Goal: Information Seeking & Learning: Find specific fact

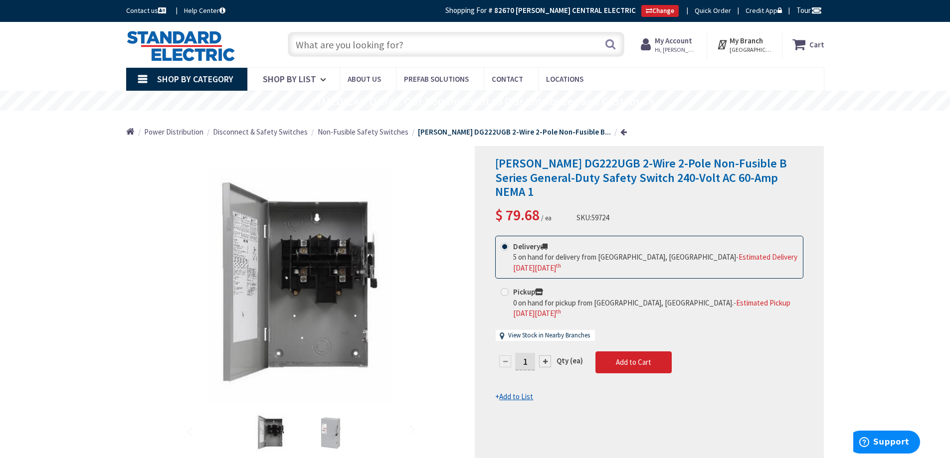
click at [324, 47] on input "text" at bounding box center [456, 44] width 337 height 25
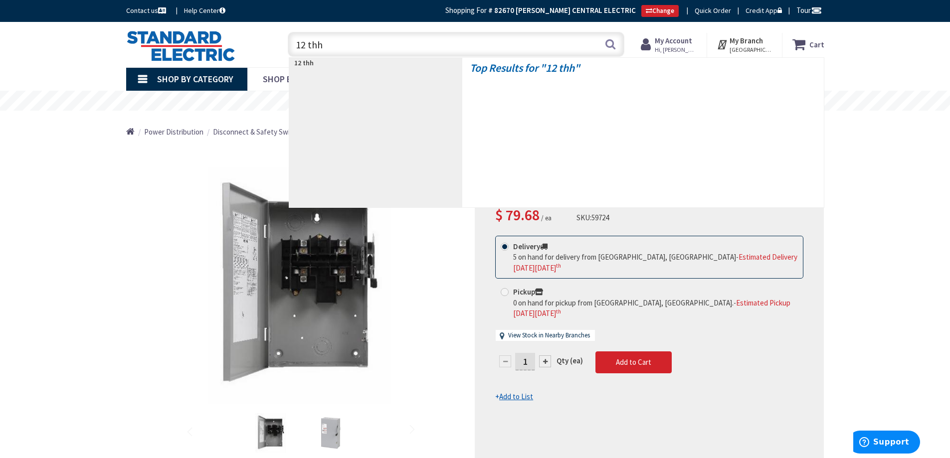
type input "12 thhn"
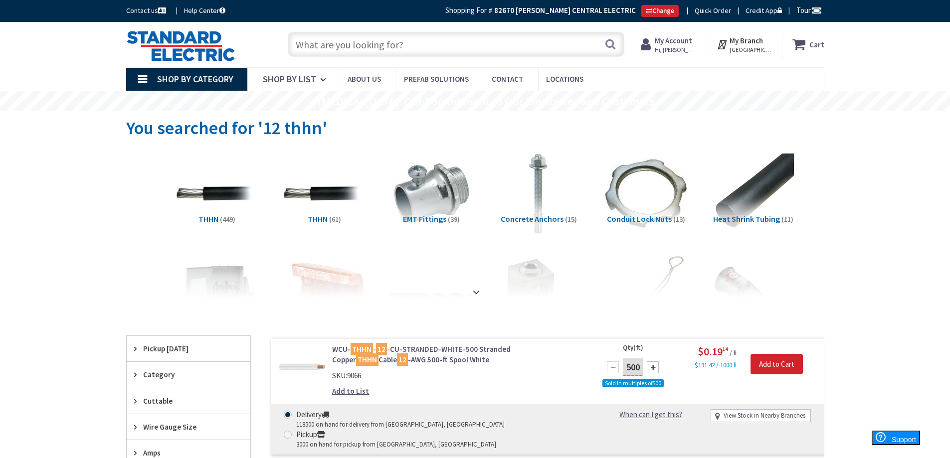
click at [317, 43] on input "text" at bounding box center [456, 44] width 337 height 25
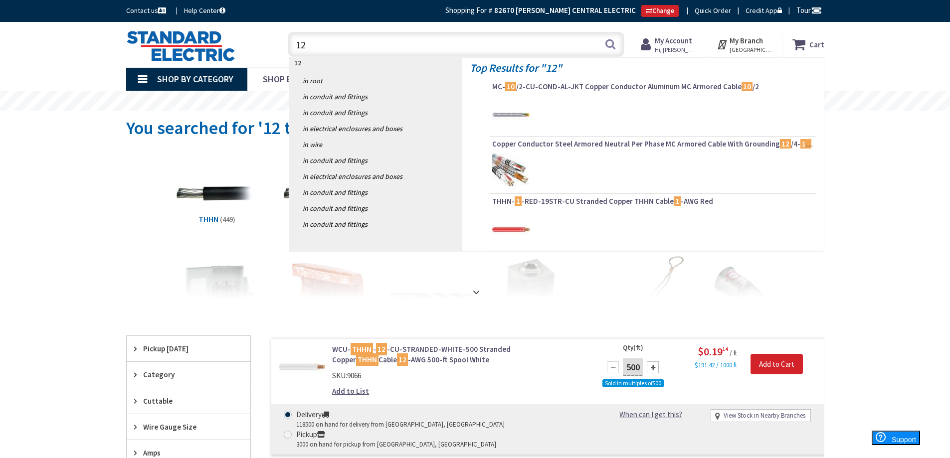
type input "1"
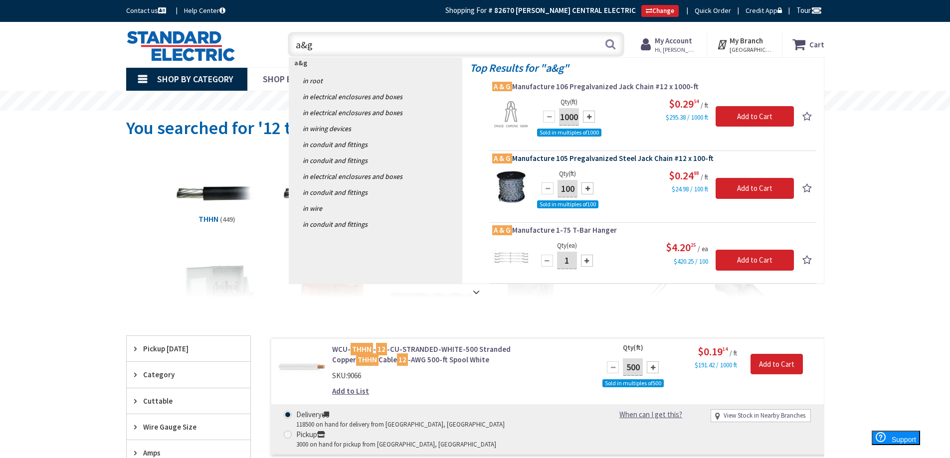
type input "a&g"
click at [646, 163] on span "A & G Manufacture 105 Pregalvanized Steel Jack Chain #12 x 100-ft" at bounding box center [653, 159] width 322 height 10
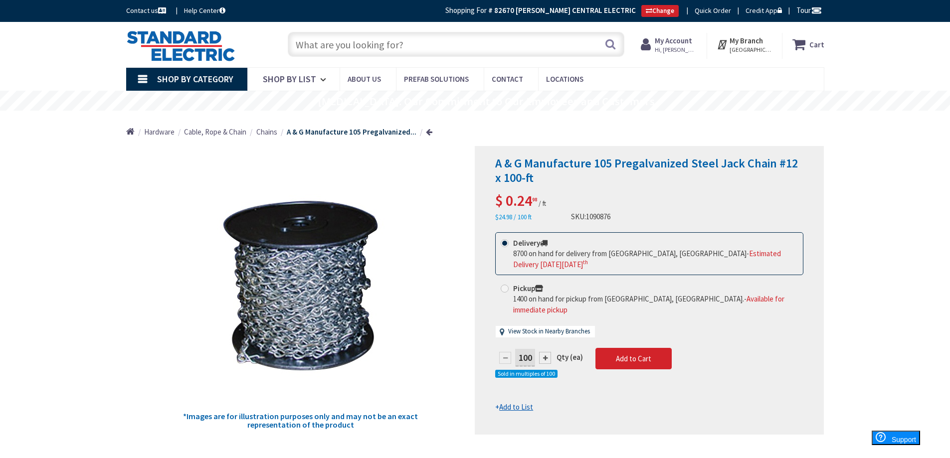
click at [316, 44] on input "text" at bounding box center [456, 44] width 337 height 25
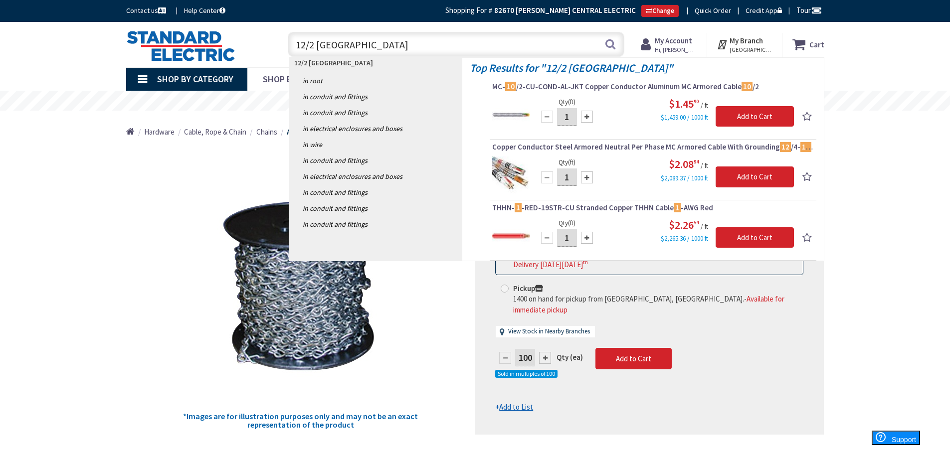
type input "12/2 romex"
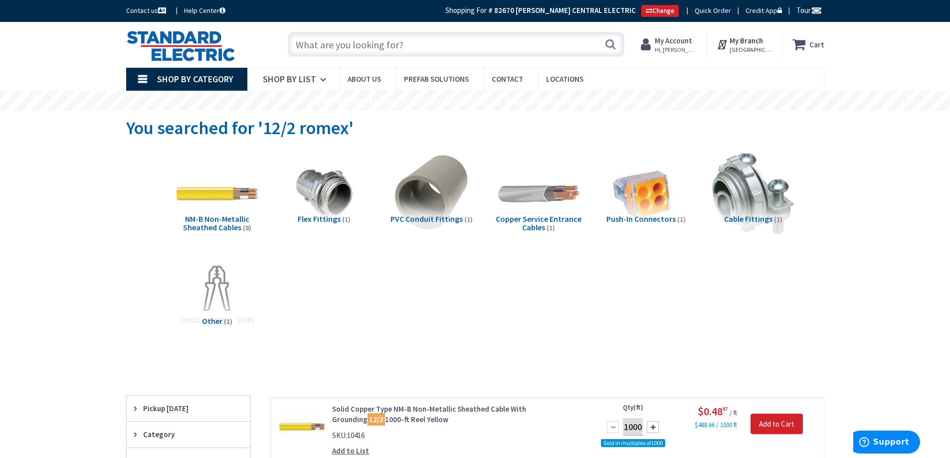
click at [304, 49] on input "text" at bounding box center [456, 44] width 337 height 25
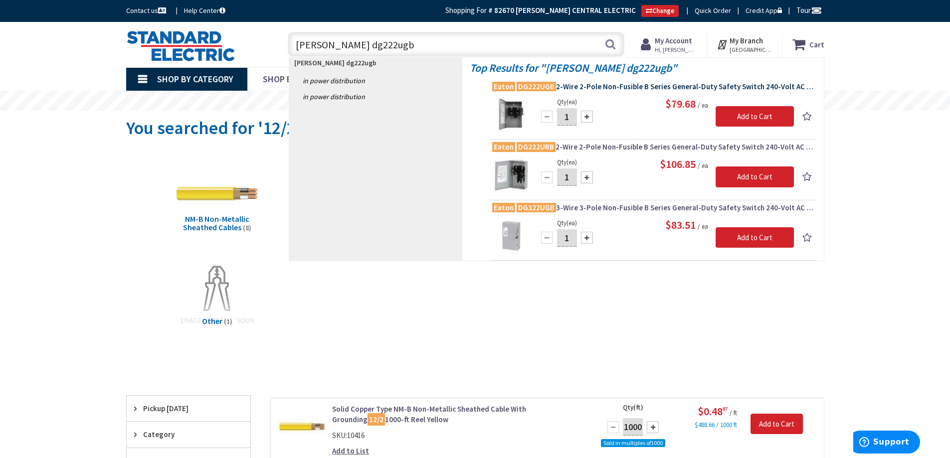
type input "eaton dg222ugb"
click at [598, 88] on span "Eaton DG222UGB 2-Wire 2-Pole Non-Fusible B Series General-Duty Safety Switch 24…" at bounding box center [653, 87] width 322 height 10
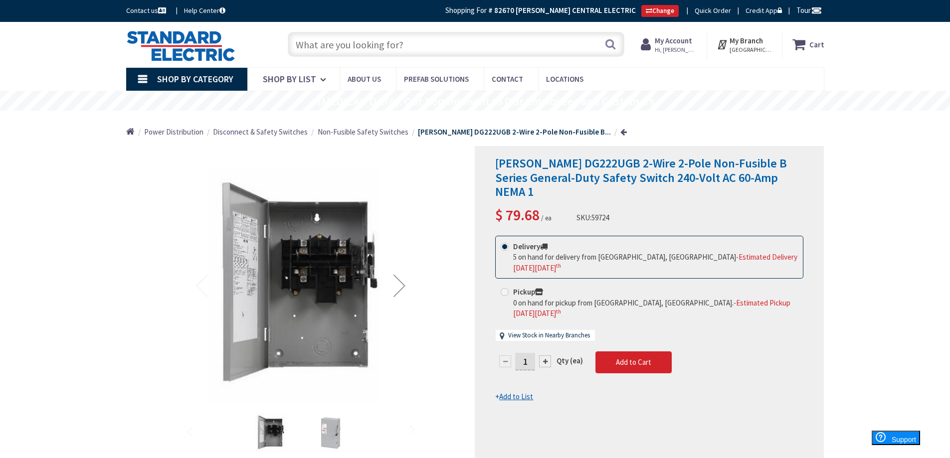
click at [326, 42] on input "text" at bounding box center [456, 44] width 337 height 25
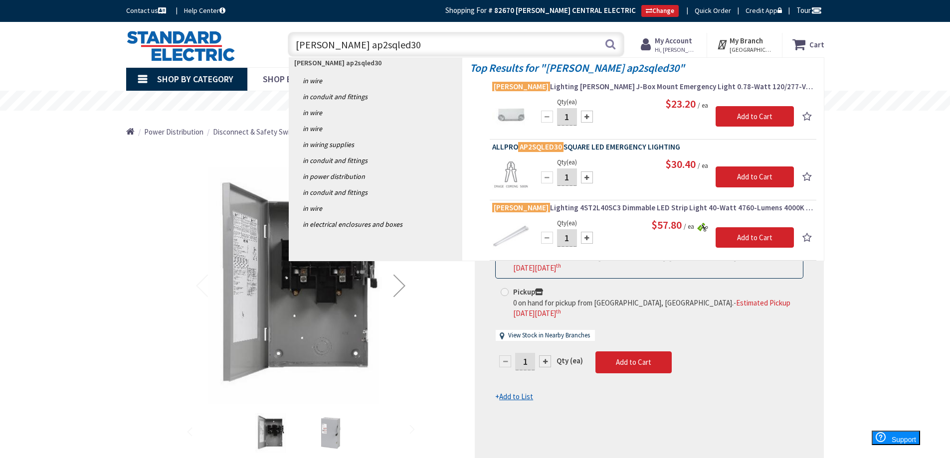
type input "cooper ap2sqled30"
click at [586, 147] on span "ALLPRO AP2SQLED30 SQUARE LED EMERGENCY LIGHTING" at bounding box center [653, 147] width 322 height 10
